Goal: Register for event/course

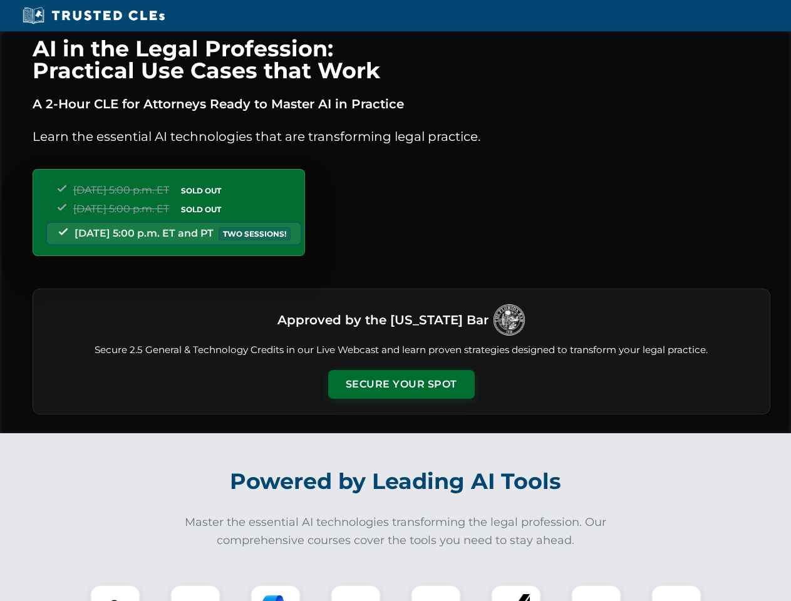
click at [401, 384] on button "Secure Your Spot" at bounding box center [401, 384] width 147 height 29
click at [115, 593] on img at bounding box center [115, 610] width 36 height 36
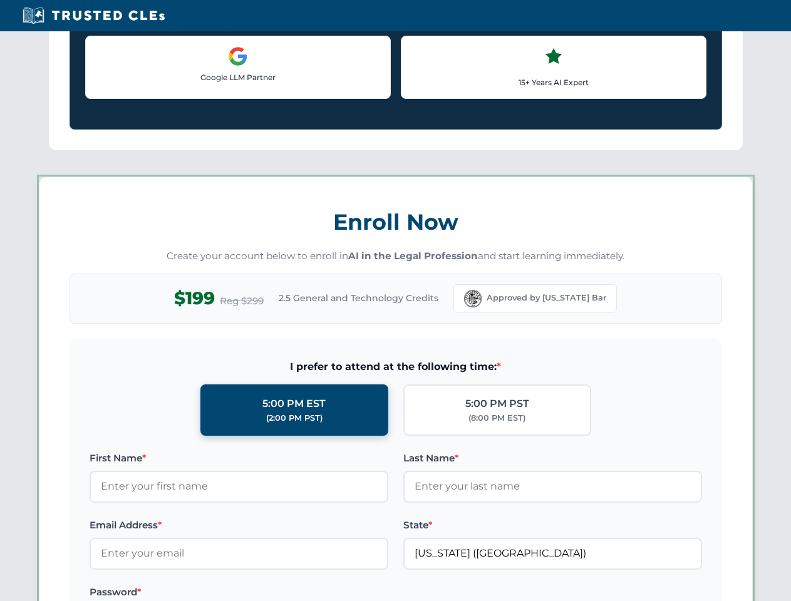
click at [276, 593] on label "Password *" at bounding box center [239, 592] width 299 height 15
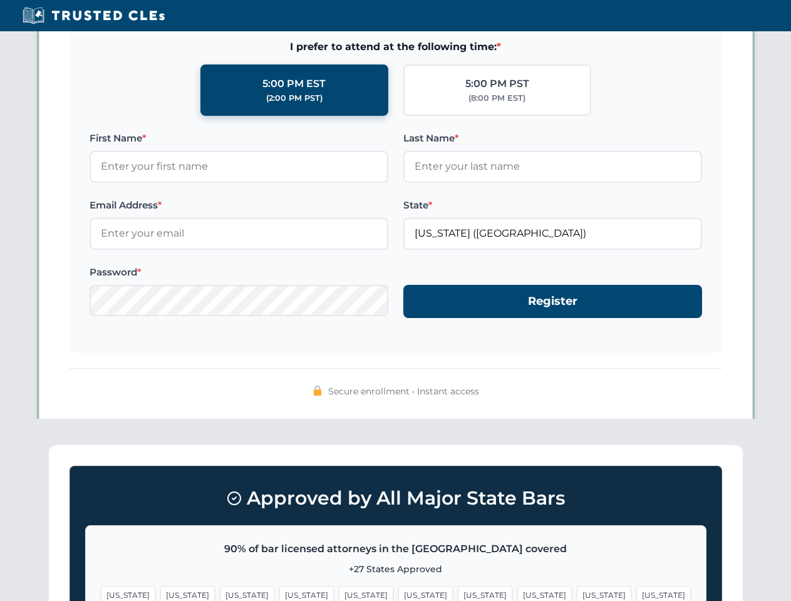
click at [577, 593] on span "[US_STATE]" at bounding box center [604, 595] width 54 height 18
